Goal: Information Seeking & Learning: Check status

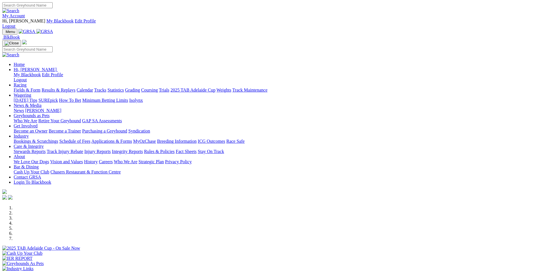
click at [26, 82] on link "Racing" at bounding box center [20, 84] width 13 height 5
click at [75, 88] on link "Results & Replays" at bounding box center [59, 90] width 34 height 5
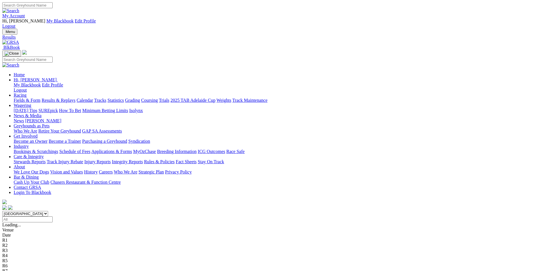
click at [41, 222] on span "11 races" at bounding box center [33, 224] width 15 height 5
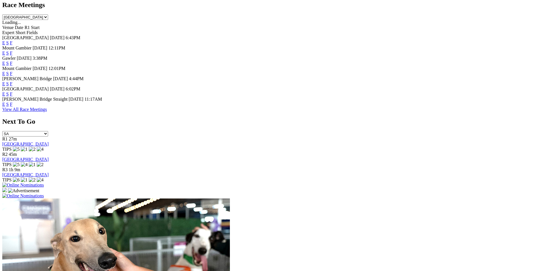
scroll to position [293, 0]
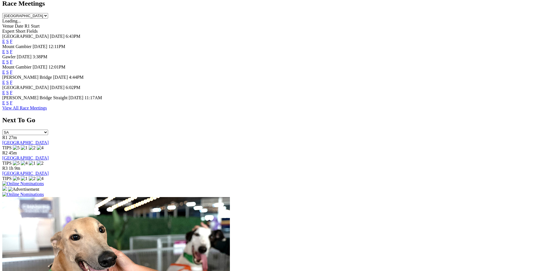
click at [13, 59] on link "F" at bounding box center [11, 61] width 3 height 5
